Goal: Task Accomplishment & Management: Use online tool/utility

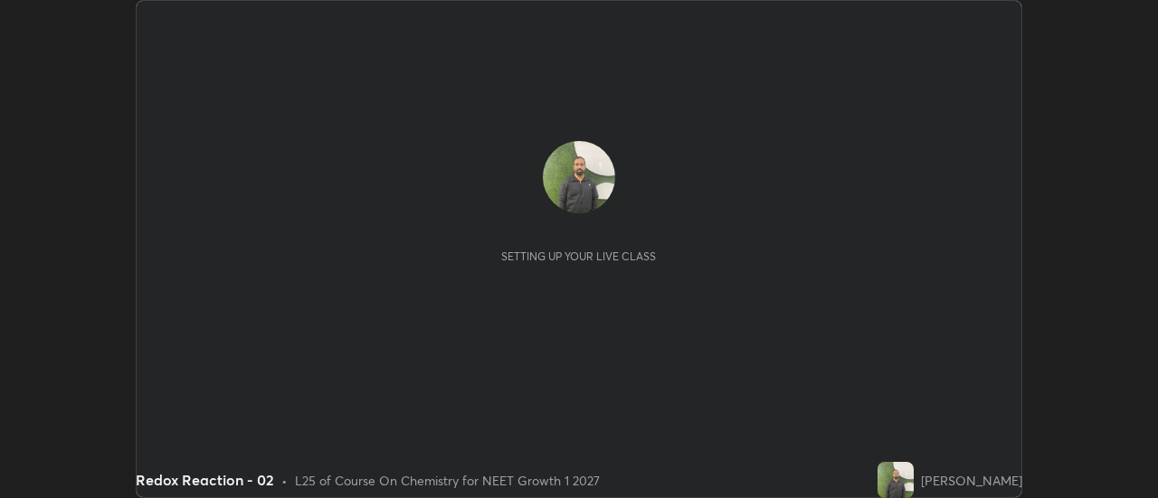
scroll to position [498, 1157]
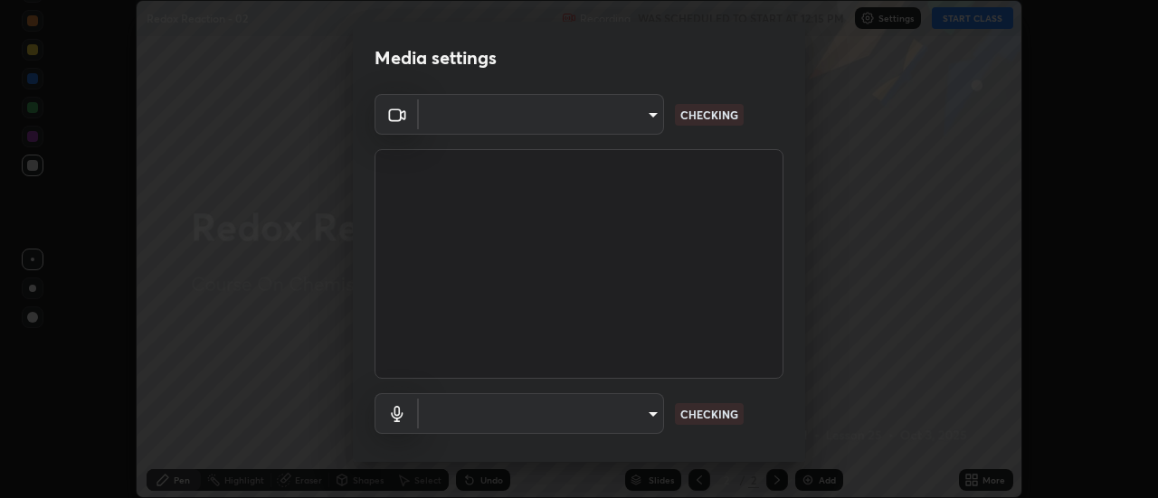
type input "985e4b1f72fc3b9494b48cef3b79fe3b682f9ae0bb15c20acfe574fe2aaad349"
type input "265cf534b138bf87f319f365071951407b00c29418ffc0cf12ee2ca8a10caa95"
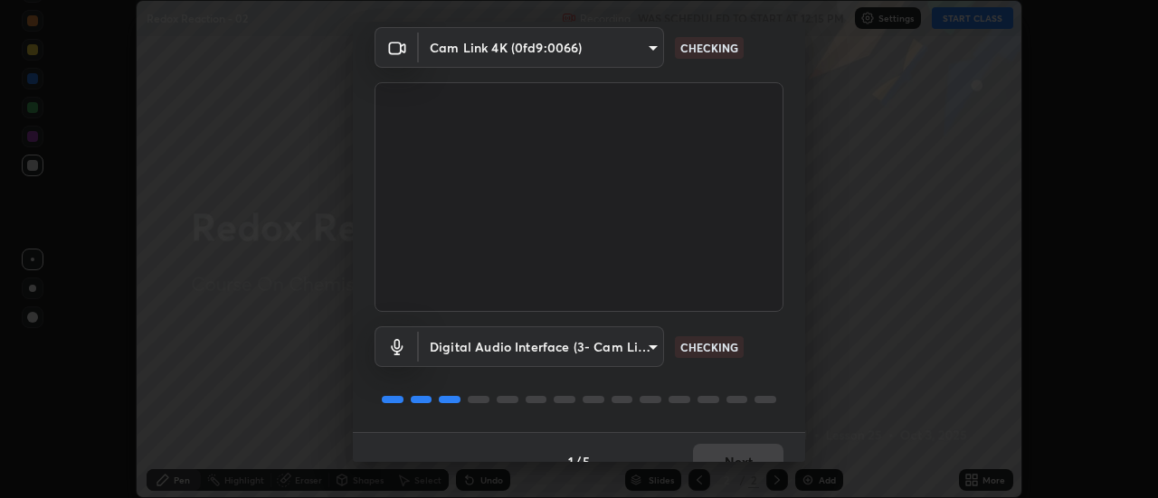
scroll to position [95, 0]
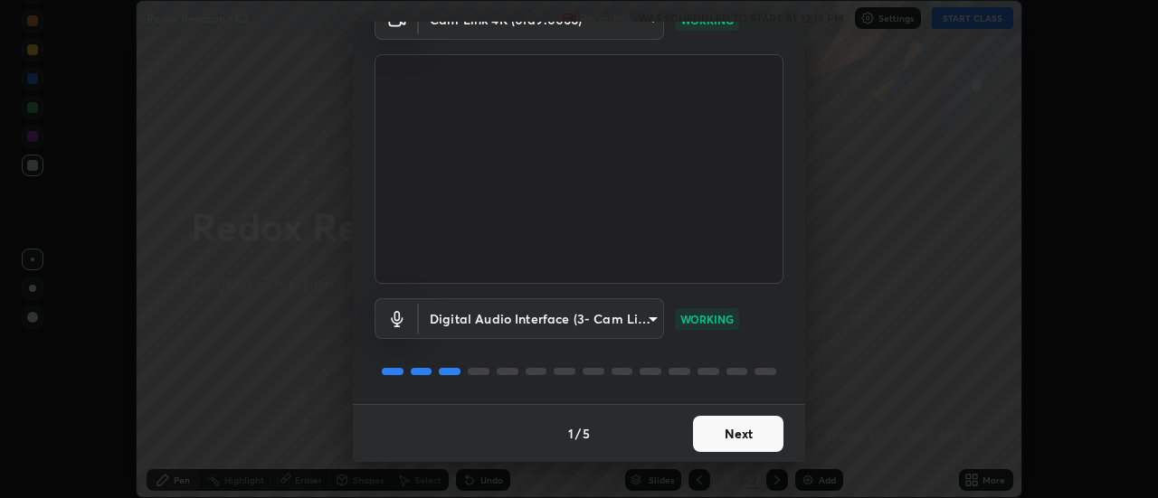
click at [724, 429] on button "Next" at bounding box center [738, 434] width 90 height 36
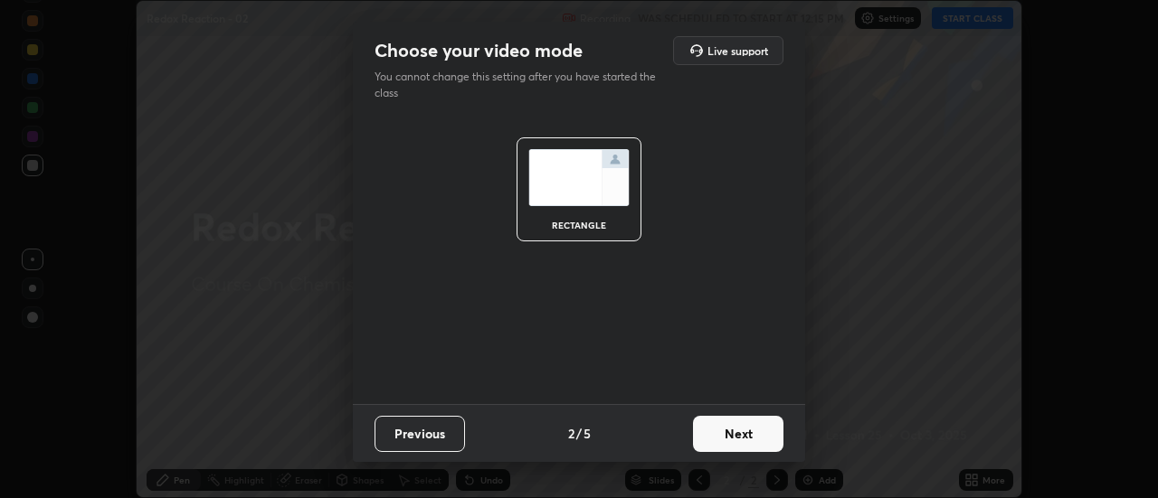
scroll to position [0, 0]
click at [724, 430] on button "Next" at bounding box center [738, 434] width 90 height 36
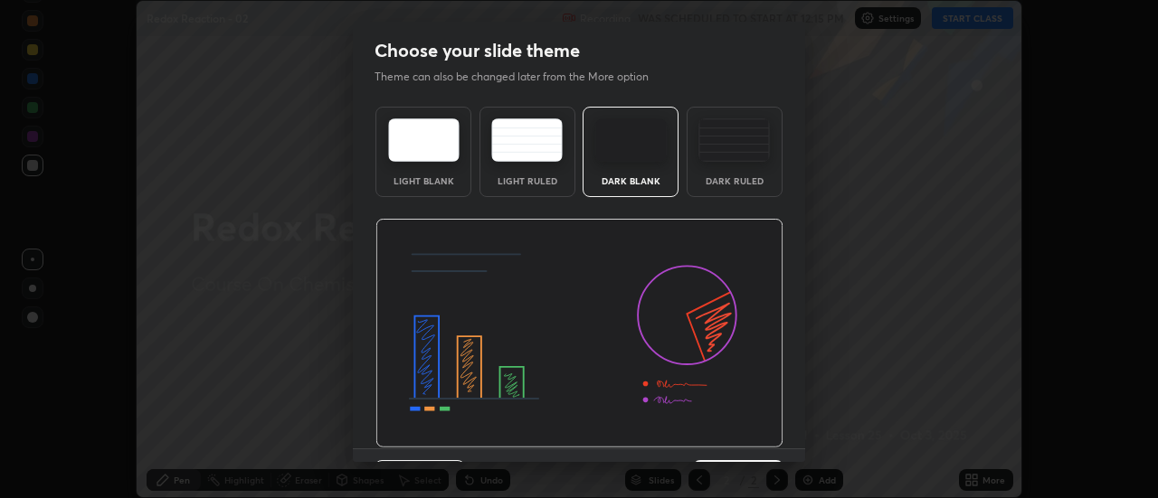
click at [731, 438] on img at bounding box center [579, 334] width 408 height 230
click at [733, 439] on img at bounding box center [579, 334] width 408 height 230
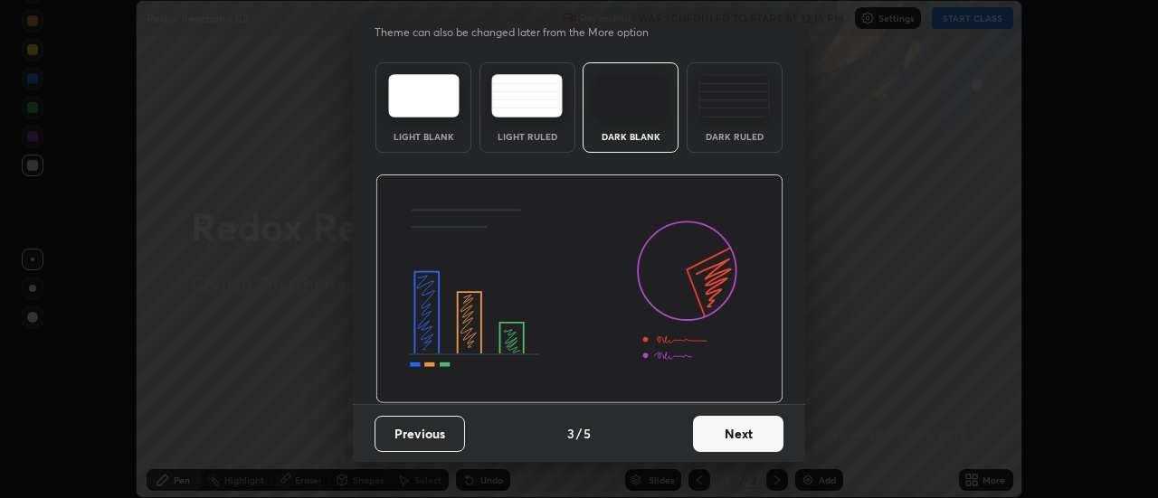
click at [726, 434] on button "Next" at bounding box center [738, 434] width 90 height 36
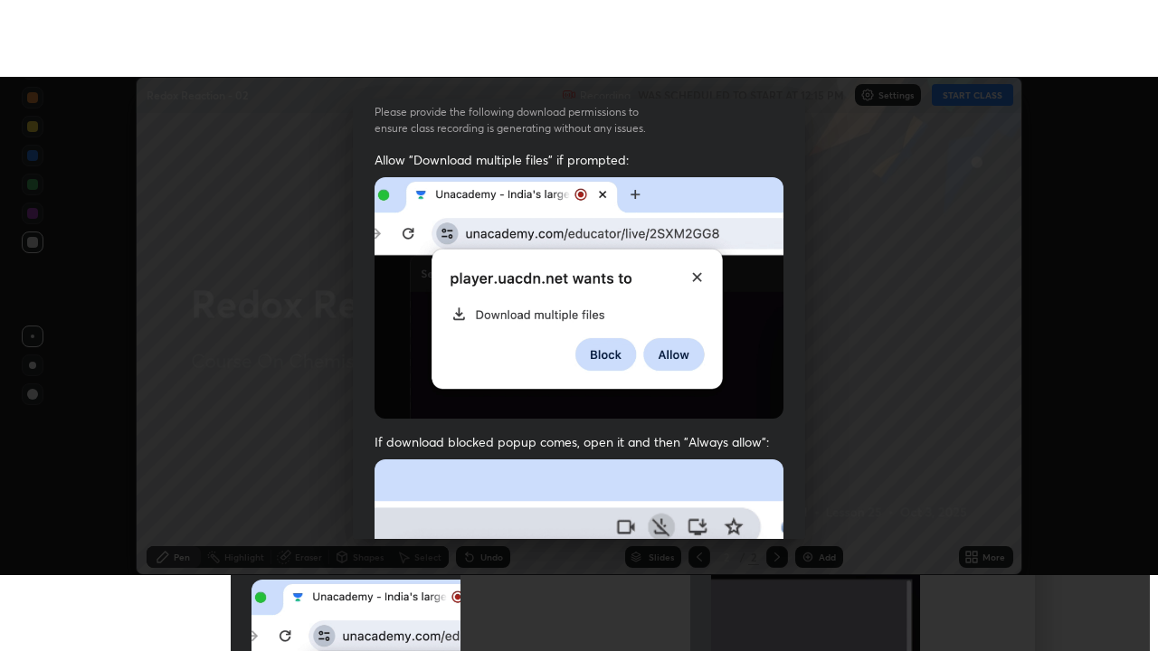
scroll to position [464, 0]
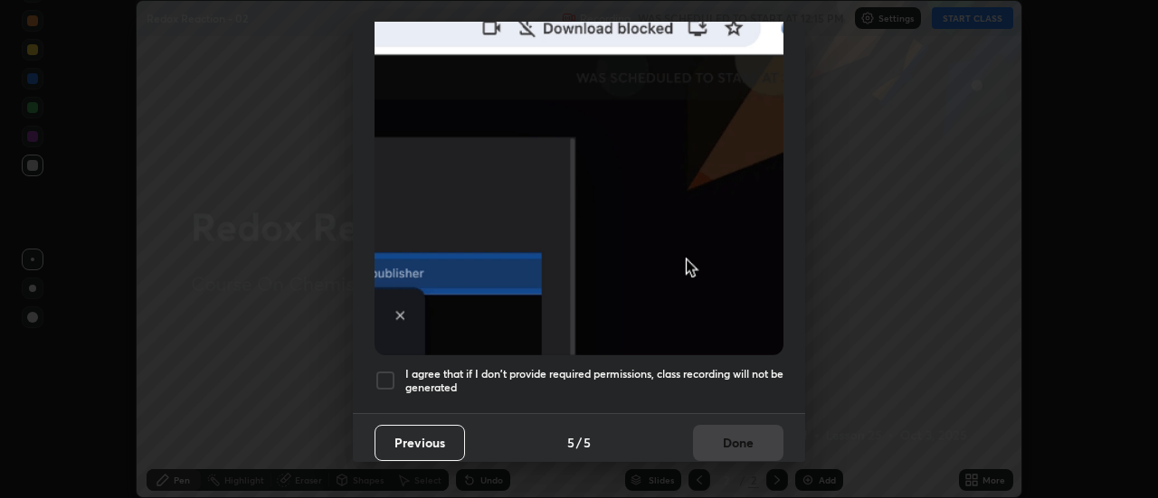
click at [695, 377] on h5 "I agree that if I don't provide required permissions, class recording will not …" at bounding box center [594, 381] width 378 height 28
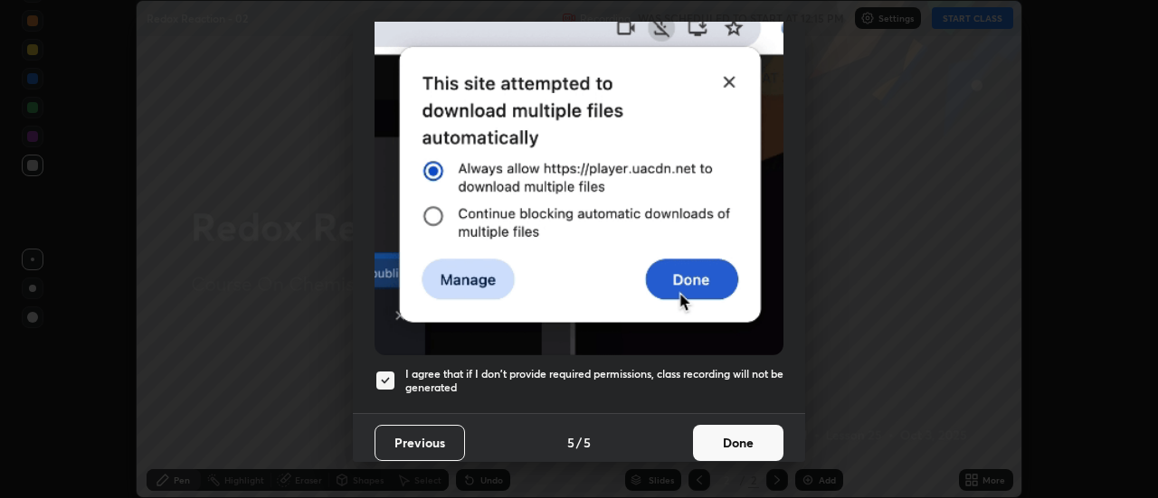
click at [717, 437] on button "Done" at bounding box center [738, 443] width 90 height 36
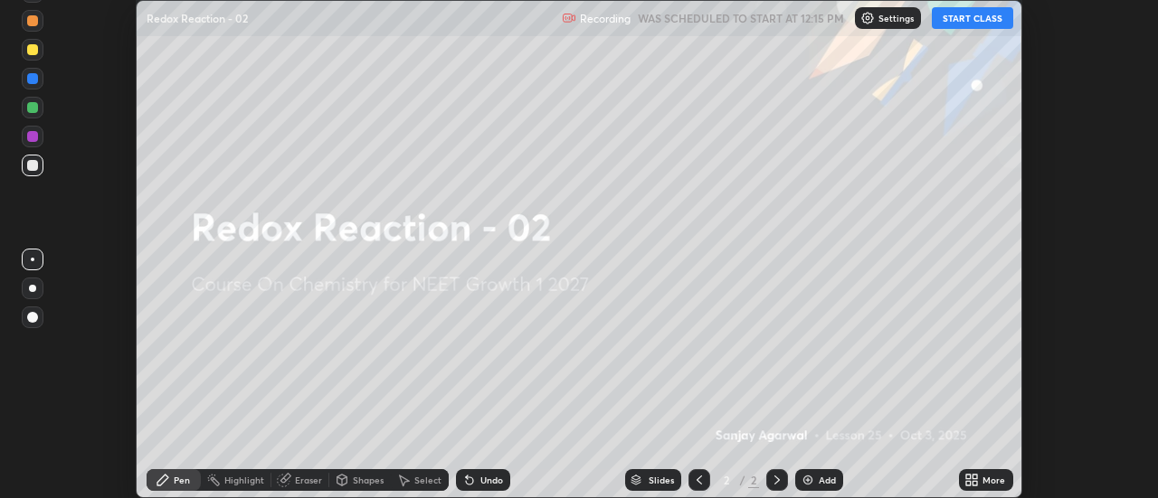
click at [970, 485] on icon at bounding box center [968, 483] width 5 height 5
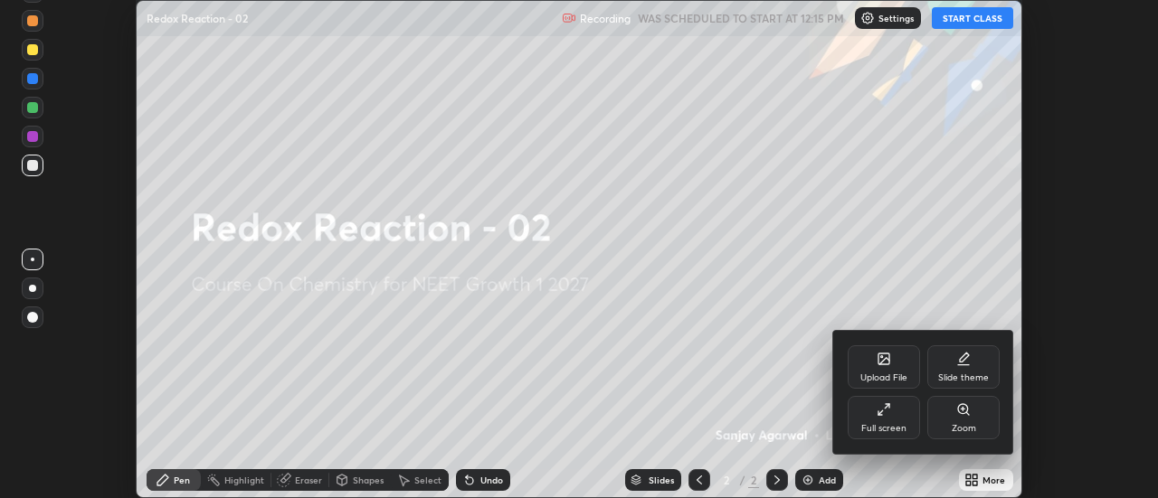
click at [889, 415] on icon at bounding box center [883, 409] width 14 height 14
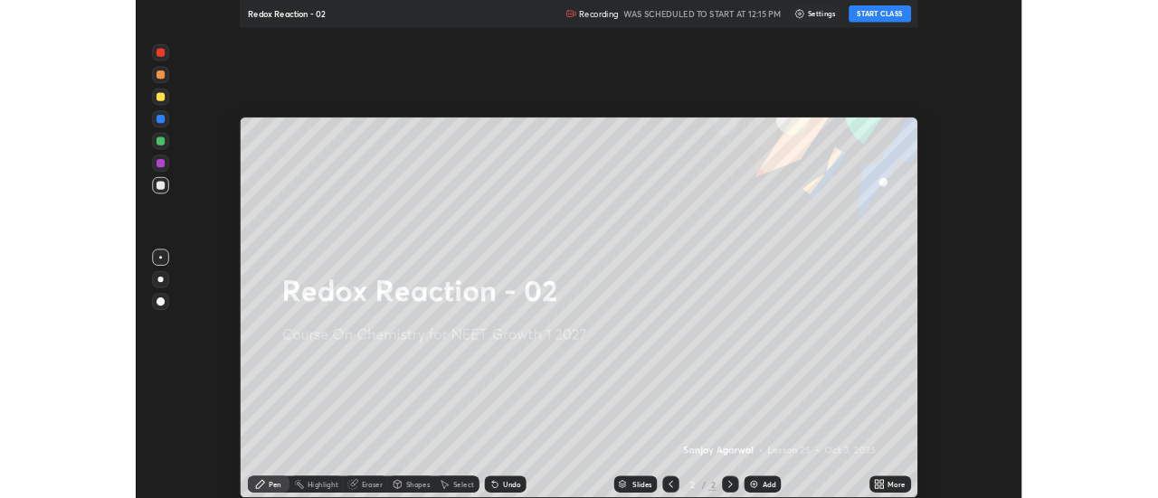
scroll to position [651, 1158]
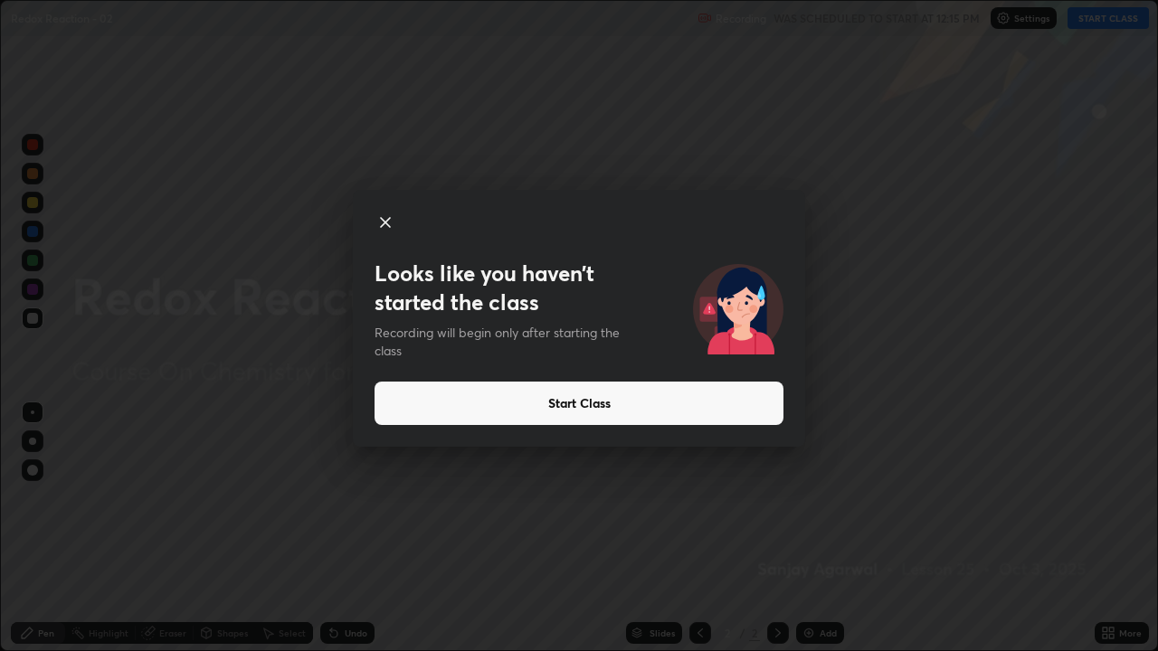
click at [573, 401] on button "Start Class" at bounding box center [578, 403] width 409 height 43
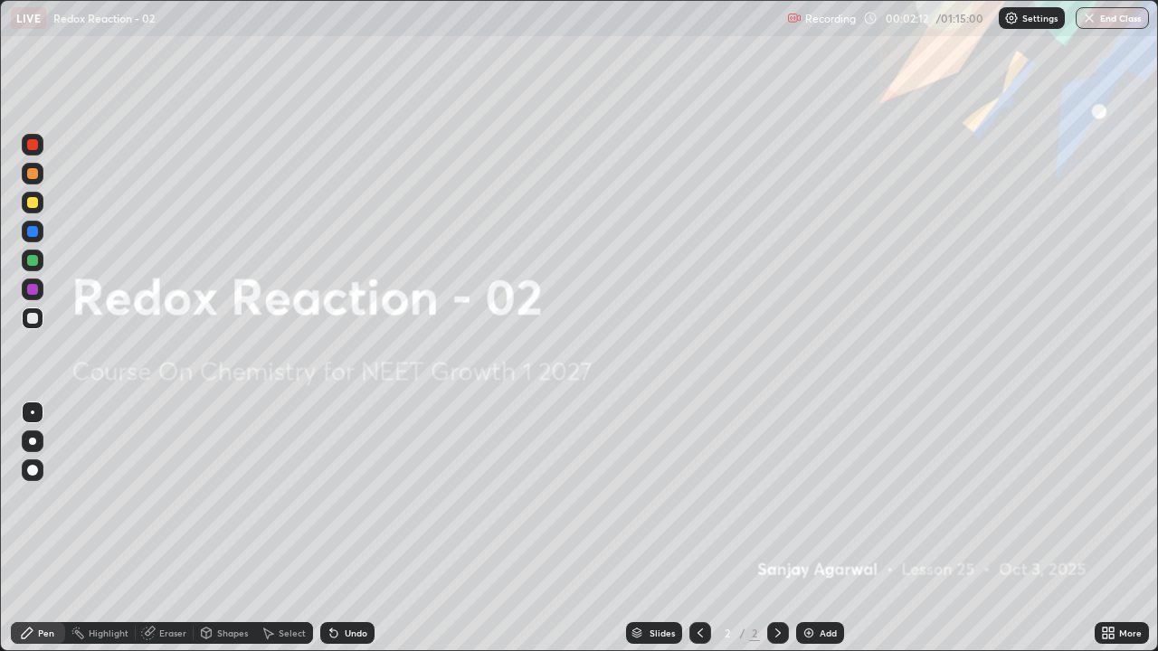
click at [823, 497] on div "Add" at bounding box center [827, 633] width 17 height 9
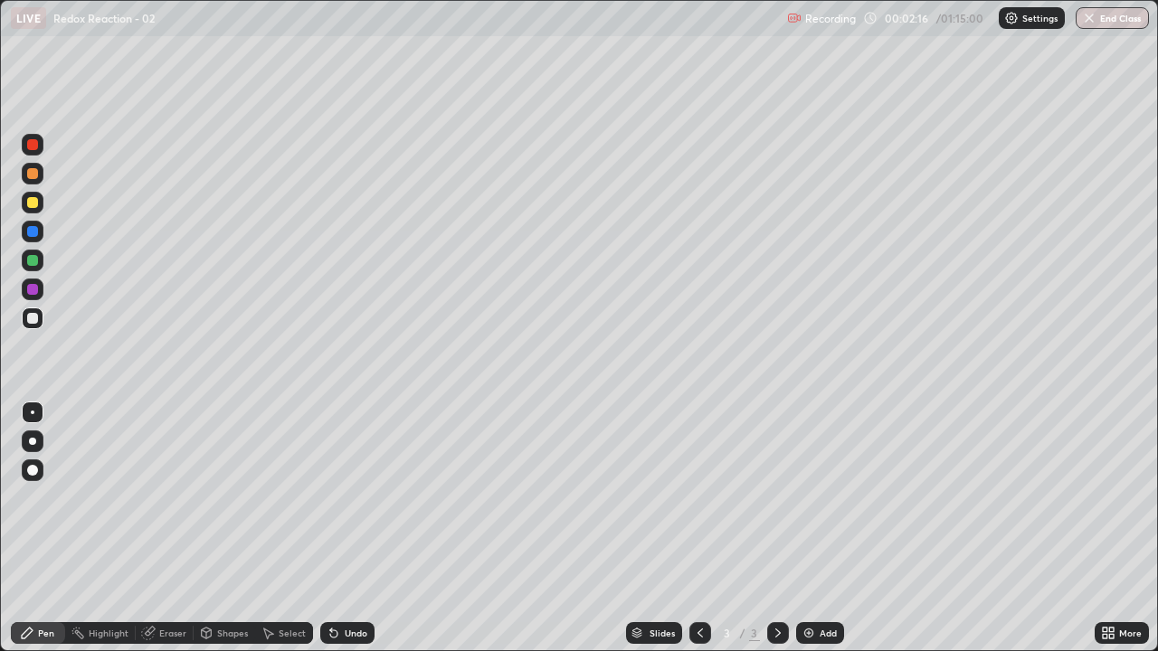
click at [29, 201] on div at bounding box center [32, 202] width 11 height 11
click at [33, 441] on div at bounding box center [32, 441] width 7 height 7
click at [347, 497] on div "Undo" at bounding box center [356, 633] width 23 height 9
click at [340, 497] on div "Undo" at bounding box center [347, 633] width 54 height 22
click at [33, 319] on div at bounding box center [32, 318] width 11 height 11
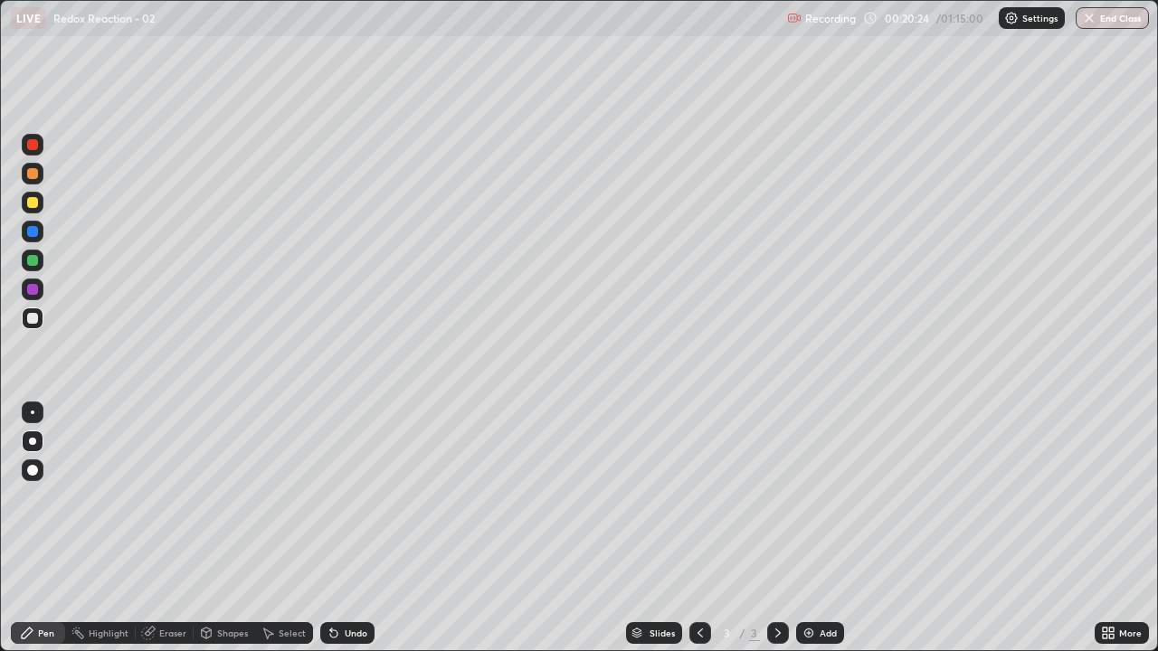
click at [40, 207] on div at bounding box center [33, 203] width 22 height 22
click at [355, 497] on div "Undo" at bounding box center [356, 633] width 23 height 9
click at [345, 497] on div "Undo" at bounding box center [347, 633] width 54 height 22
click at [344, 497] on div "Undo" at bounding box center [347, 633] width 54 height 22
click at [345, 497] on div "Undo" at bounding box center [347, 633] width 54 height 22
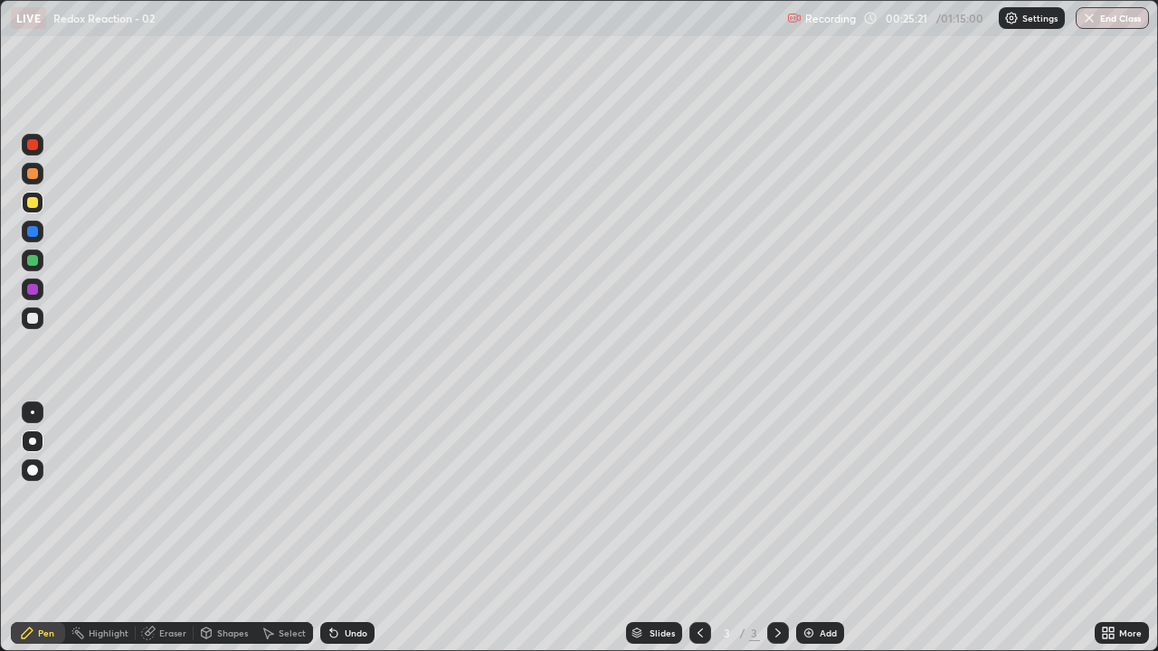
click at [346, 497] on div "Undo" at bounding box center [347, 633] width 54 height 22
click at [345, 497] on div "Undo" at bounding box center [347, 633] width 54 height 22
click at [346, 497] on div "Undo" at bounding box center [347, 633] width 54 height 22
click at [345, 497] on div "Undo" at bounding box center [347, 633] width 54 height 22
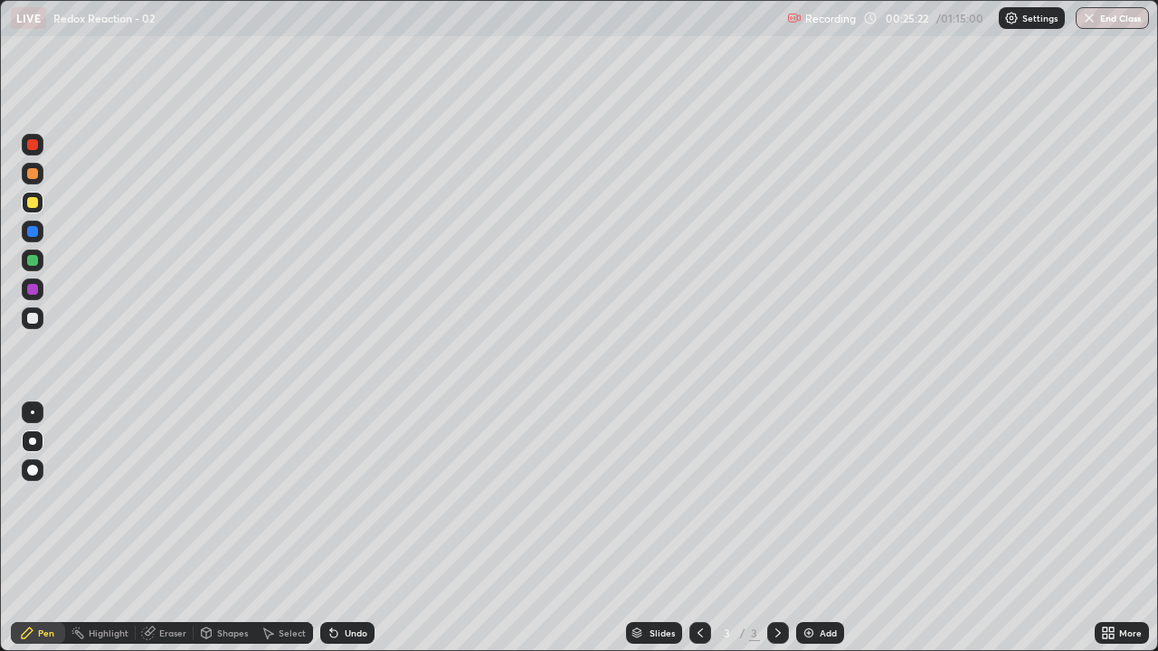
click at [350, 497] on div "Undo" at bounding box center [347, 633] width 54 height 22
click at [346, 497] on div "Undo" at bounding box center [347, 633] width 54 height 22
click at [348, 497] on div "Undo" at bounding box center [347, 633] width 54 height 22
click at [24, 319] on div at bounding box center [33, 318] width 22 height 22
click at [33, 203] on div at bounding box center [32, 202] width 11 height 11
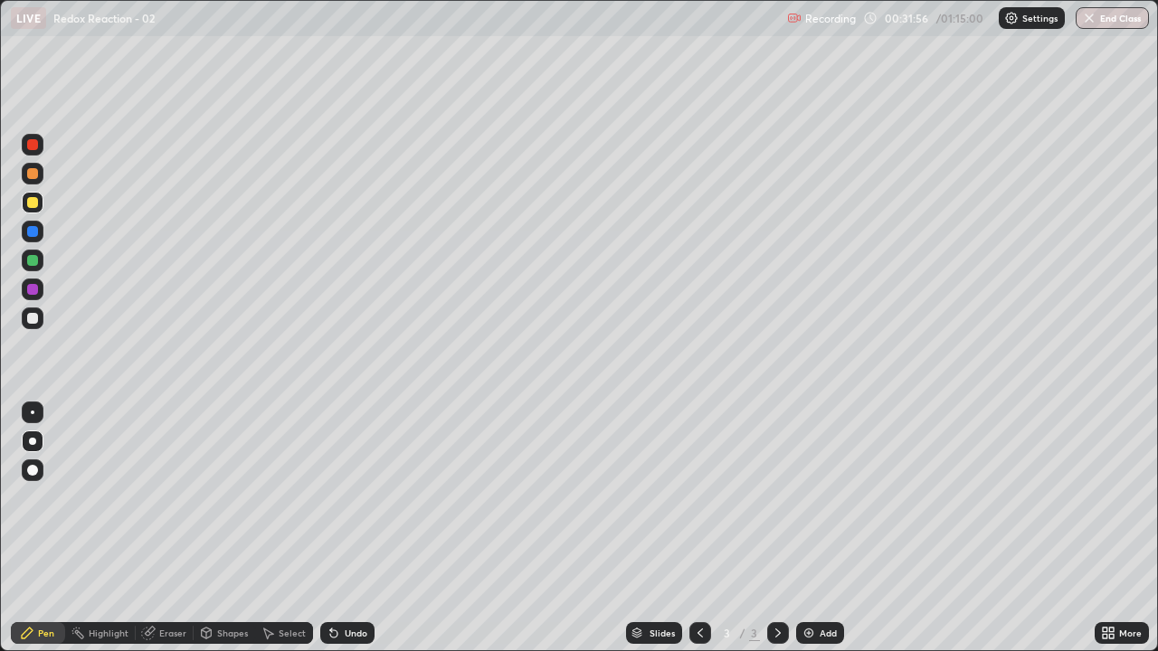
click at [347, 497] on div "Undo" at bounding box center [356, 633] width 23 height 9
click at [801, 497] on img at bounding box center [808, 633] width 14 height 14
click at [33, 319] on div at bounding box center [32, 318] width 11 height 11
click at [357, 497] on div "Undo" at bounding box center [356, 633] width 23 height 9
click at [32, 260] on div at bounding box center [32, 260] width 11 height 11
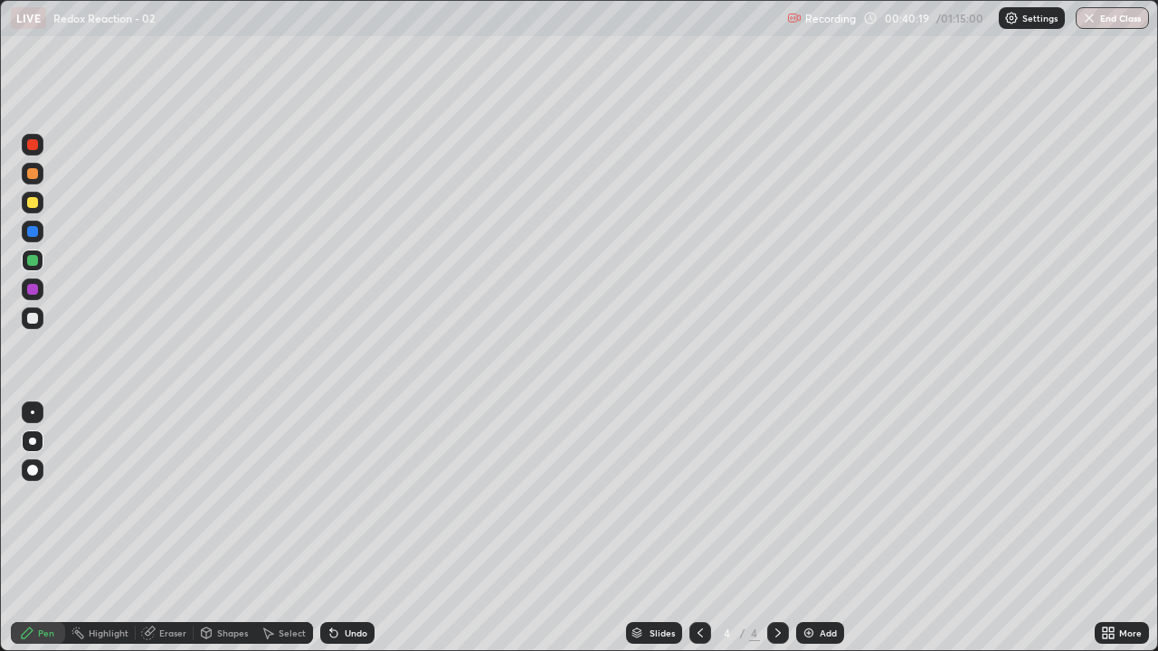
click at [32, 319] on div at bounding box center [32, 318] width 11 height 11
click at [813, 497] on img at bounding box center [808, 633] width 14 height 14
click at [362, 497] on div "Undo" at bounding box center [356, 633] width 23 height 9
click at [359, 497] on div "Undo" at bounding box center [347, 633] width 54 height 22
click at [355, 497] on div "Undo" at bounding box center [356, 633] width 23 height 9
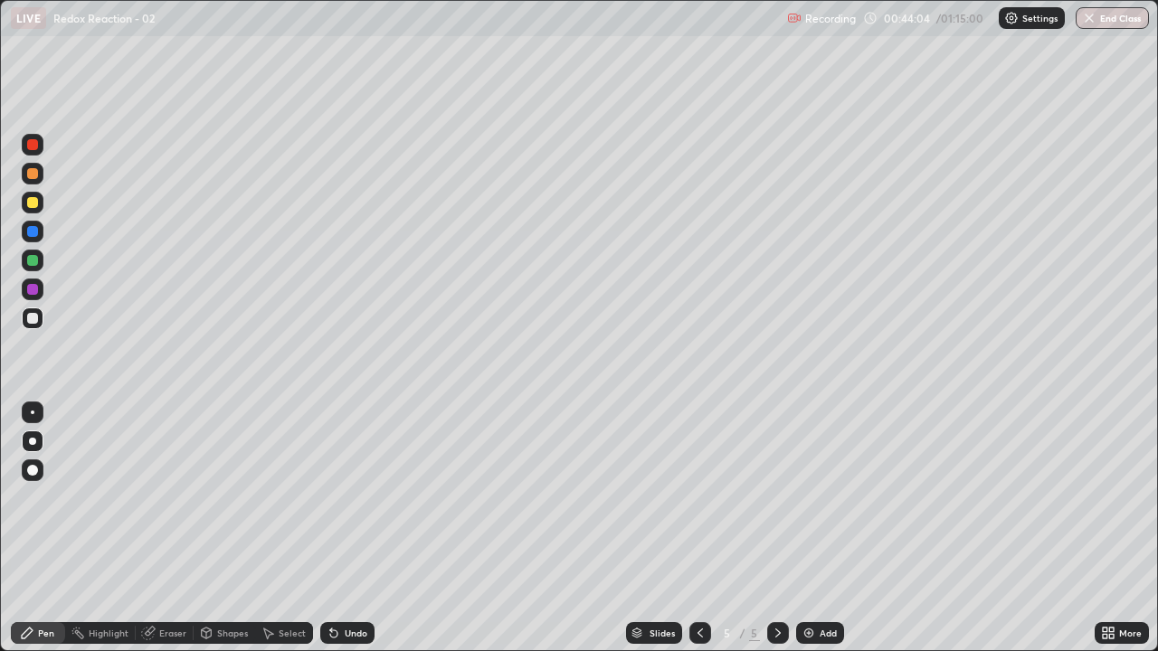
click at [355, 497] on div "Undo" at bounding box center [356, 633] width 23 height 9
click at [360, 497] on div "Undo" at bounding box center [347, 633] width 54 height 22
click at [359, 497] on div "Undo" at bounding box center [347, 633] width 54 height 22
click at [353, 497] on div "Undo" at bounding box center [347, 633] width 54 height 22
click at [699, 497] on div at bounding box center [700, 633] width 22 height 22
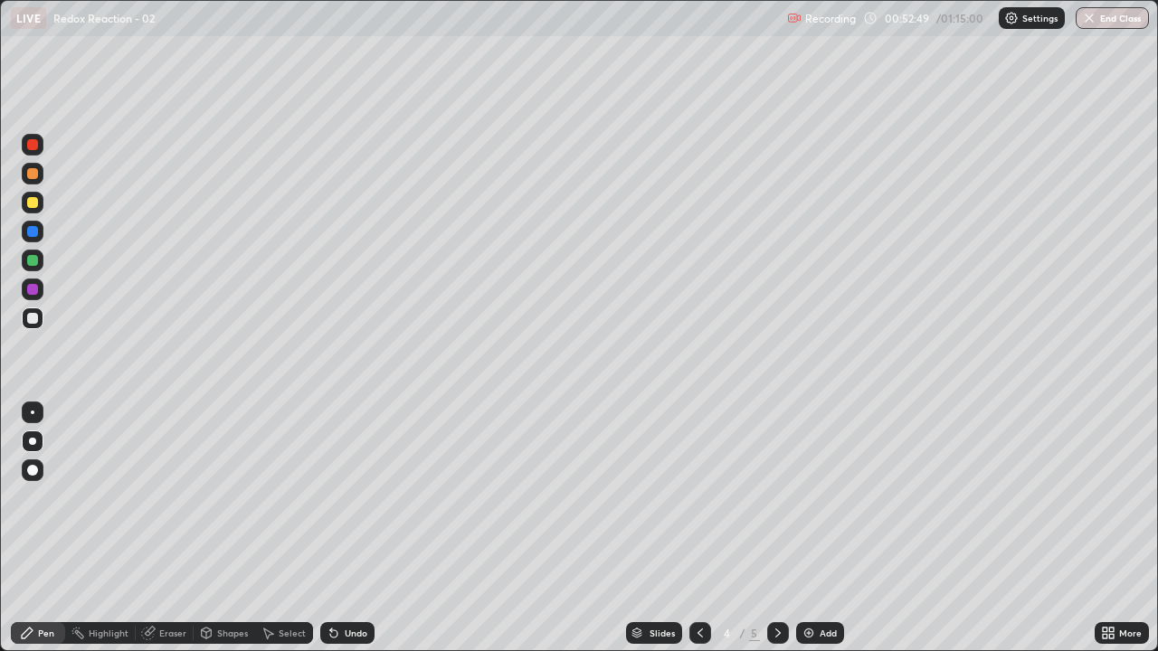
click at [776, 497] on icon at bounding box center [778, 633] width 14 height 14
click at [1083, 18] on img "button" at bounding box center [1089, 18] width 14 height 14
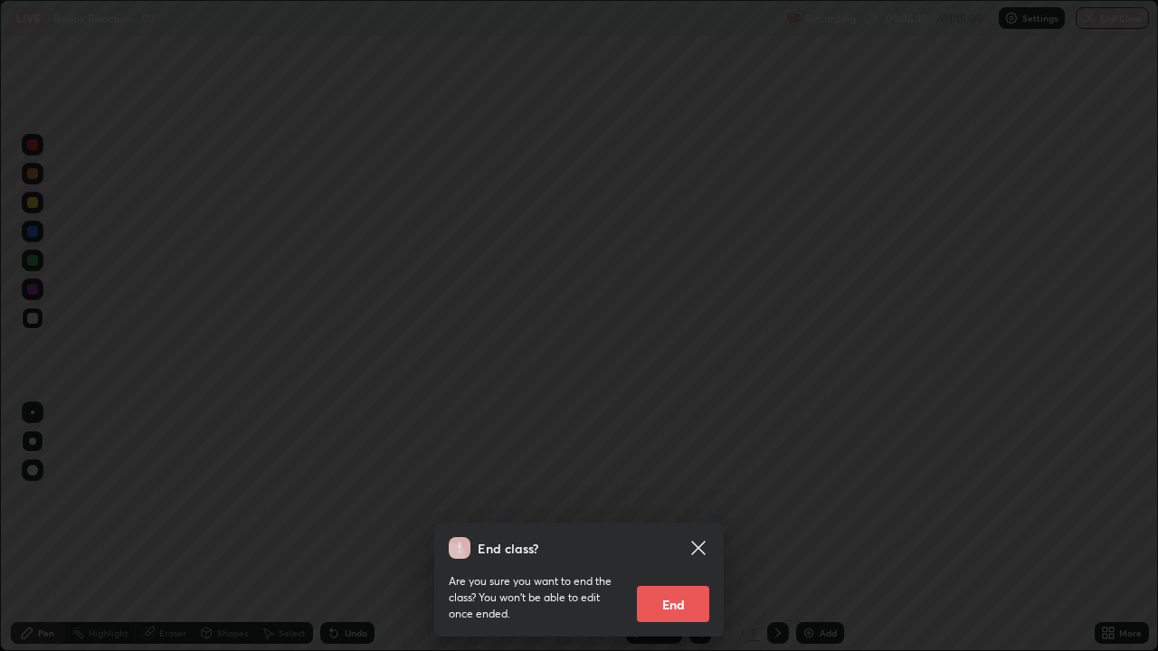
click at [685, 497] on button "End" at bounding box center [673, 604] width 72 height 36
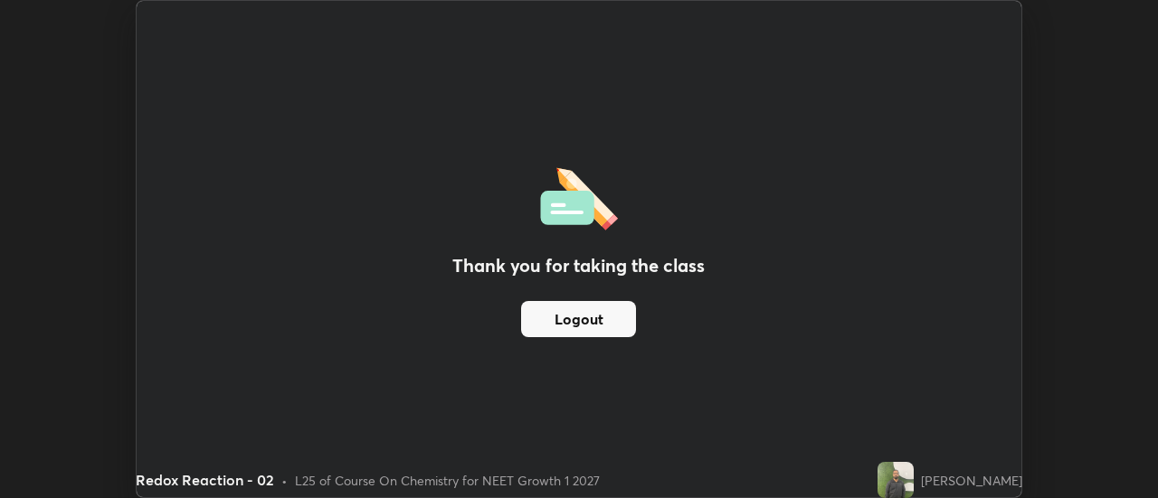
scroll to position [89940, 89281]
